Goal: Information Seeking & Learning: Find contact information

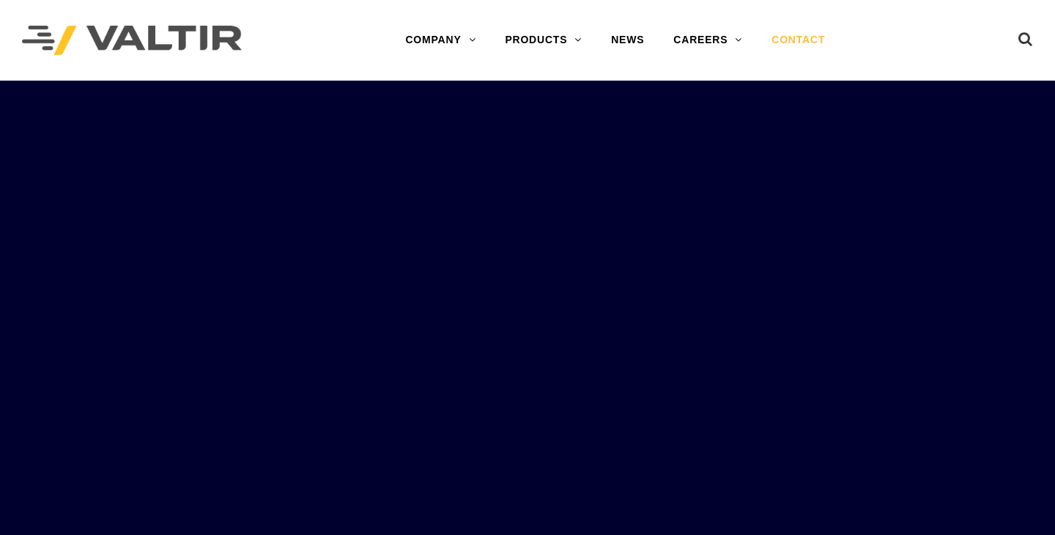
click at [809, 40] on link "CONTACT" at bounding box center [798, 40] width 83 height 29
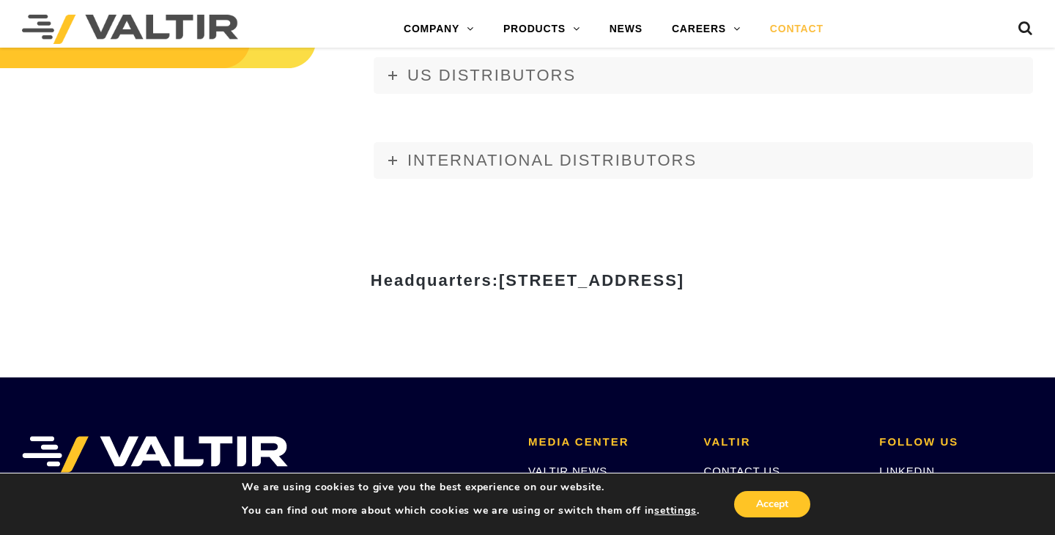
scroll to position [2031, 0]
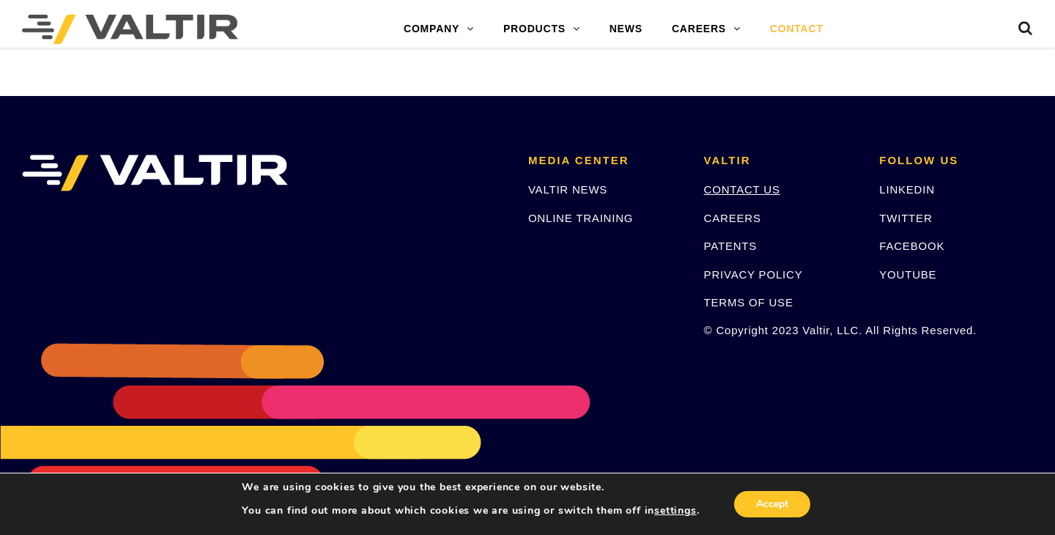
click at [726, 193] on link "CONTACT US" at bounding box center [742, 189] width 76 height 12
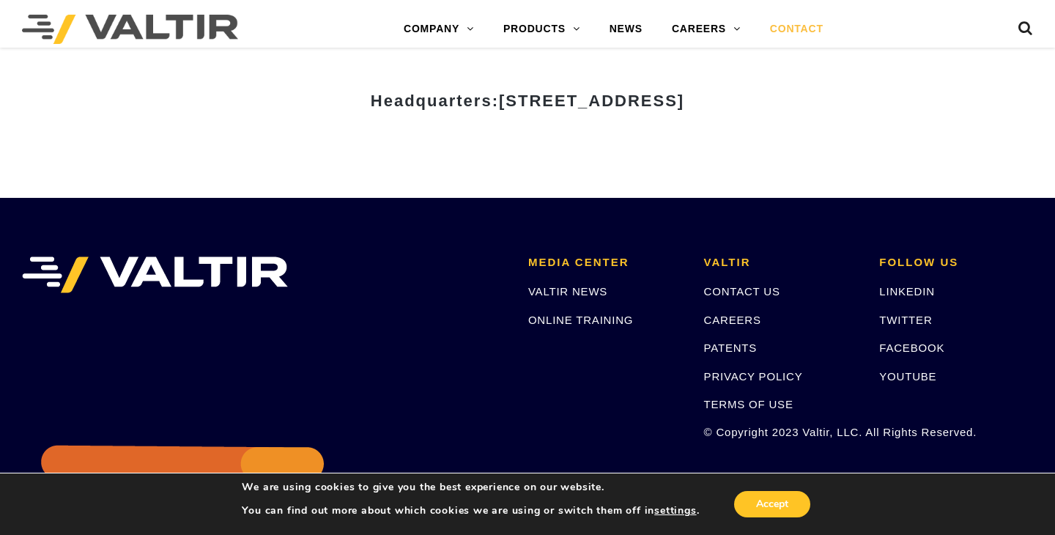
scroll to position [1576, 0]
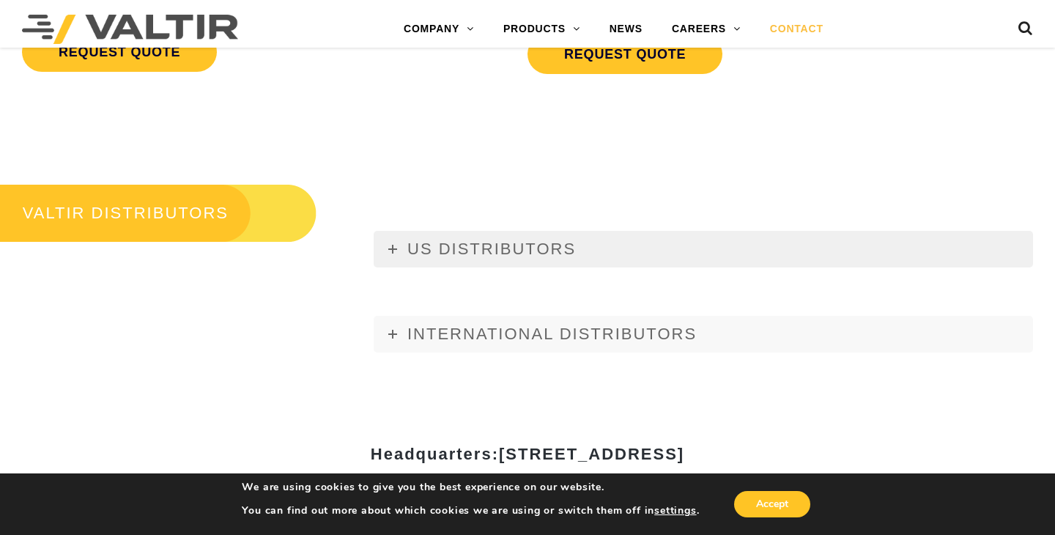
click at [519, 241] on span "US DISTRIBUTORS" at bounding box center [491, 249] width 168 height 18
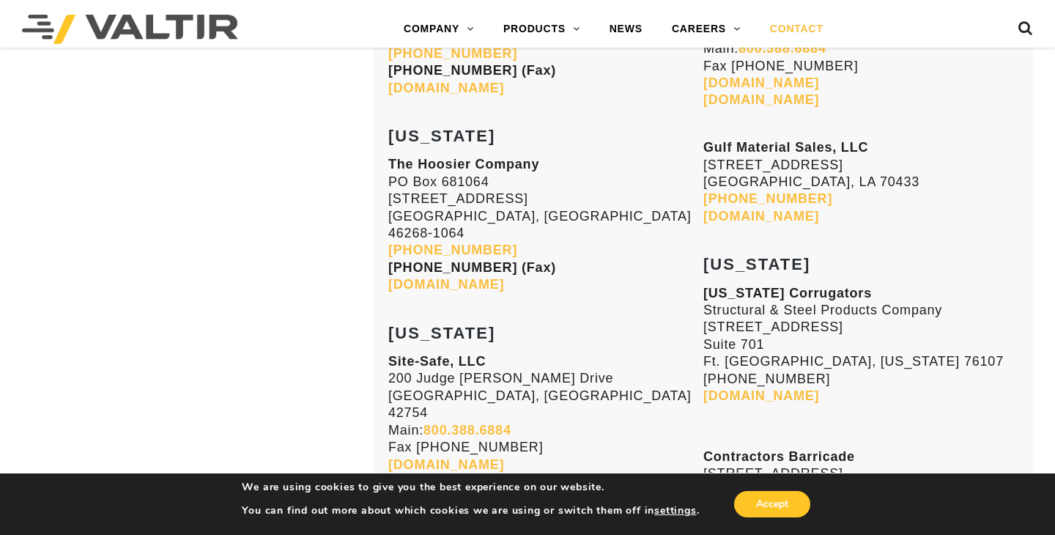
scroll to position [4725, 0]
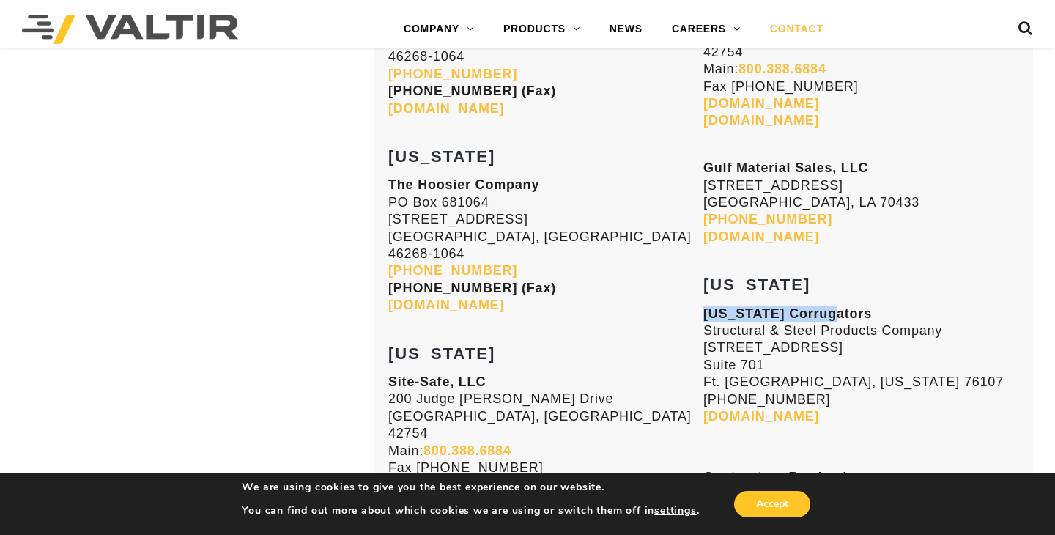
drag, startPoint x: 829, startPoint y: 120, endPoint x: 711, endPoint y: 122, distance: 118.7
click at [708, 305] on p "[US_STATE] Corrugators Structural & Steel Products Company [STREET_ADDRESS] Wor…" at bounding box center [860, 365] width 315 height 120
click at [834, 305] on p "[US_STATE] Corrugators Structural & Steel Products Company [STREET_ADDRESS] Wor…" at bounding box center [860, 365] width 315 height 120
drag, startPoint x: 757, startPoint y: 125, endPoint x: 709, endPoint y: 123, distance: 47.6
click at [703, 305] on p "[US_STATE] Corrugators Structural & Steel Products Company [STREET_ADDRESS] Wor…" at bounding box center [860, 365] width 315 height 120
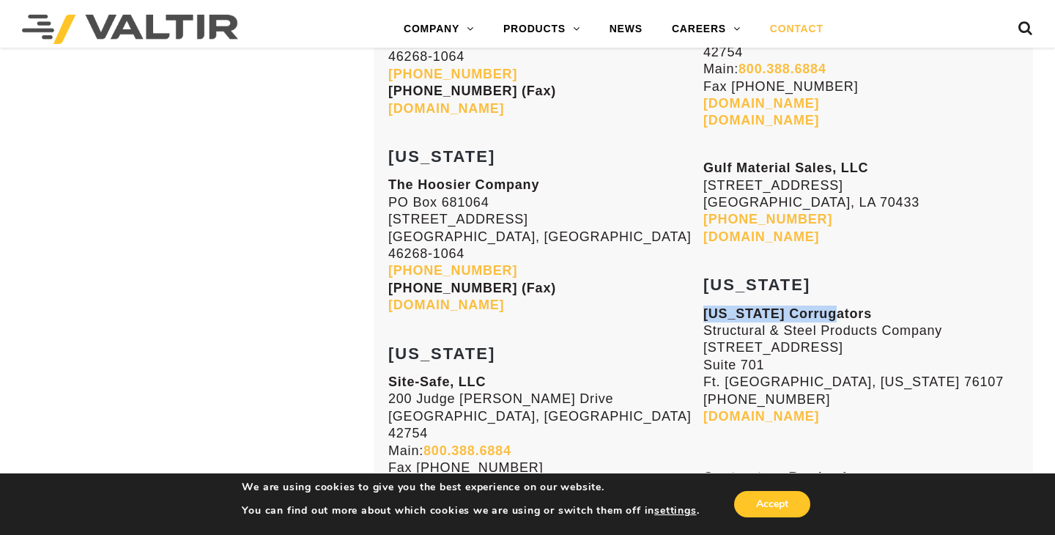
copy strong "[US_STATE] Corrugators"
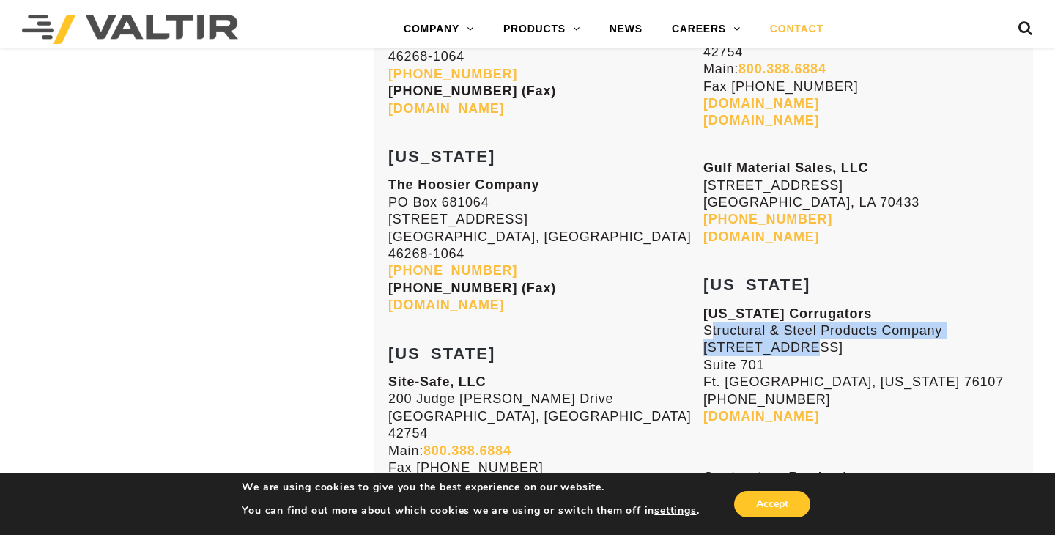
drag, startPoint x: 704, startPoint y: 145, endPoint x: 793, endPoint y: 160, distance: 90.0
click at [793, 305] on p "[US_STATE] Corrugators Structural & Steel Products Company [STREET_ADDRESS] Wor…" at bounding box center [860, 365] width 315 height 120
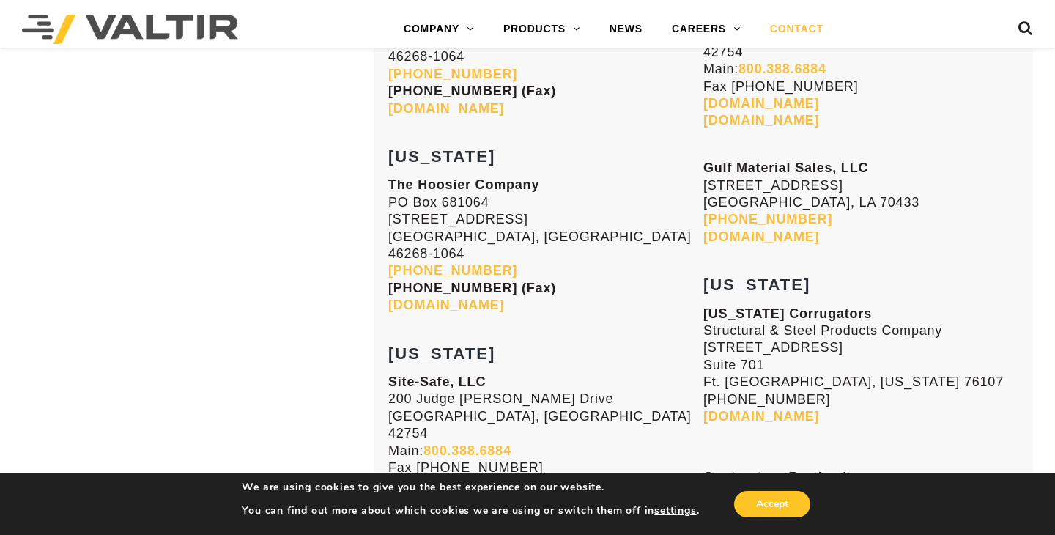
click at [831, 305] on p "[US_STATE] Corrugators Structural & Steel Products Company [STREET_ADDRESS] Wor…" at bounding box center [860, 365] width 315 height 120
drag, startPoint x: 944, startPoint y: 138, endPoint x: 710, endPoint y: 139, distance: 233.7
click at [706, 305] on p "[US_STATE] Corrugators Structural & Steel Products Company [STREET_ADDRESS] Wor…" at bounding box center [860, 365] width 315 height 120
copy p "Structural & Steel Products Company"
drag, startPoint x: 705, startPoint y: 159, endPoint x: 727, endPoint y: 168, distance: 23.7
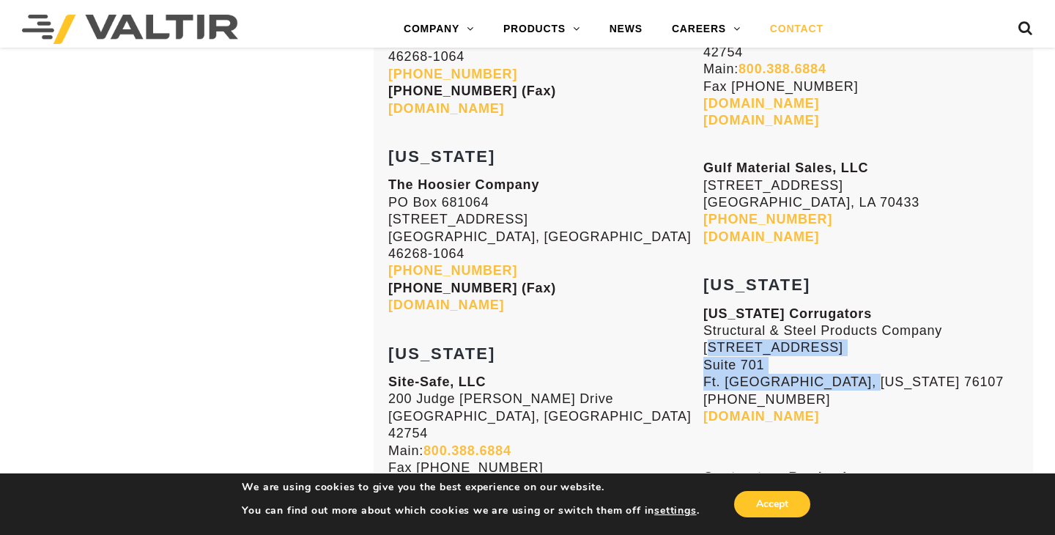
click at [851, 305] on p "[US_STATE] Corrugators Structural & Steel Products Company [STREET_ADDRESS] Wor…" at bounding box center [860, 365] width 315 height 120
copy p "[STREET_ADDRESS] [GEOGRAPHIC_DATA], [US_STATE] 76107"
drag, startPoint x: 803, startPoint y: 210, endPoint x: 704, endPoint y: 208, distance: 98.9
click at [704, 305] on p "[US_STATE] Corrugators Structural & Steel Products Company [STREET_ADDRESS] Wor…" at bounding box center [860, 365] width 315 height 120
copy p "[PHONE_NUMBER]"
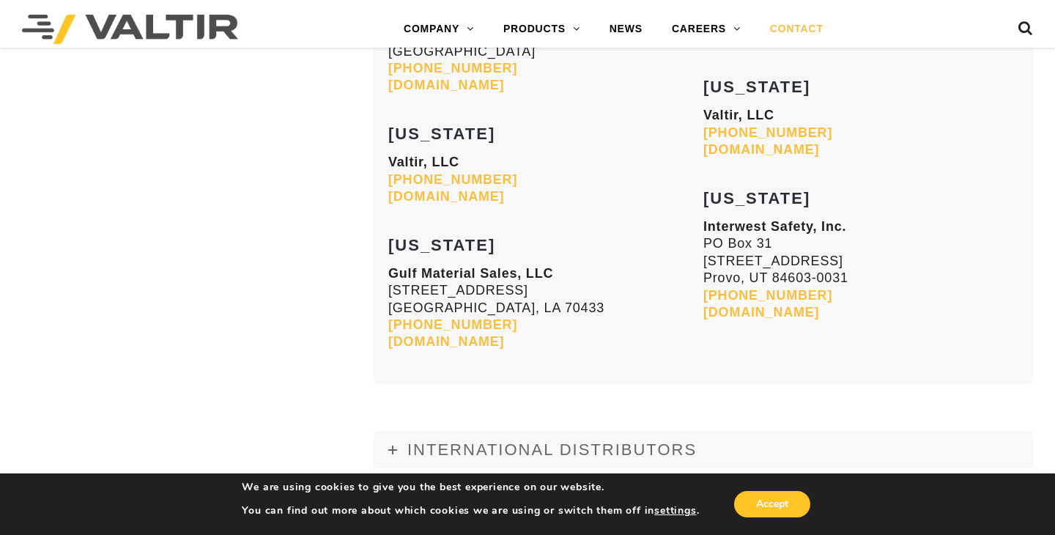
scroll to position [6119, 0]
